Goal: Transaction & Acquisition: Subscribe to service/newsletter

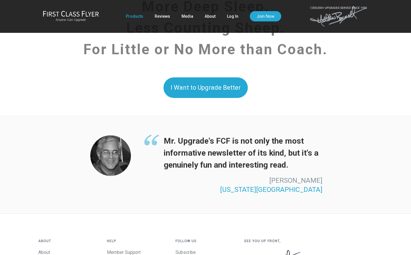
scroll to position [1542, 0]
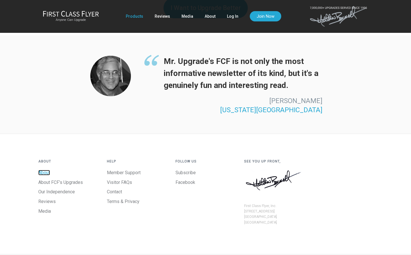
click at [48, 170] on link "About" at bounding box center [44, 172] width 12 height 5
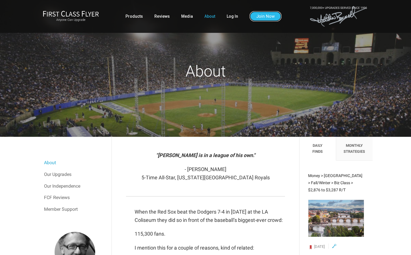
click at [272, 15] on link "Join Now" at bounding box center [265, 16] width 32 height 10
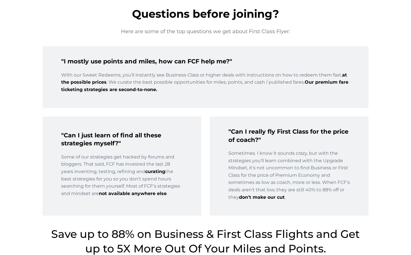
scroll to position [885, 0]
